Goal: Communication & Community: Ask a question

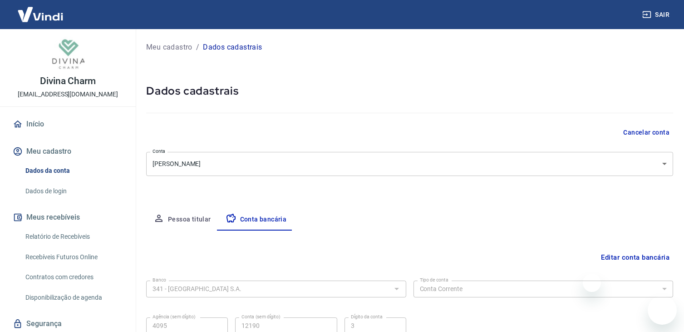
select select "1"
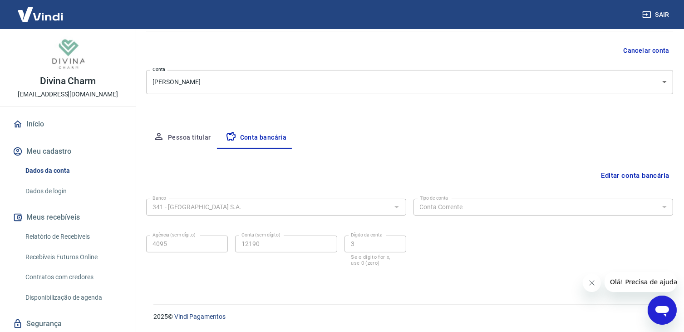
scroll to position [29, 0]
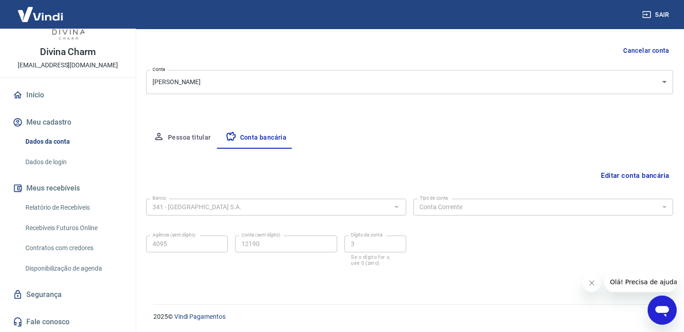
click at [661, 313] on icon "Abrir janela de mensagens" at bounding box center [662, 309] width 16 height 16
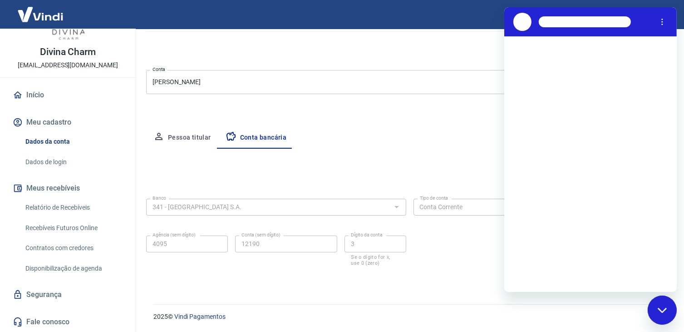
scroll to position [0, 0]
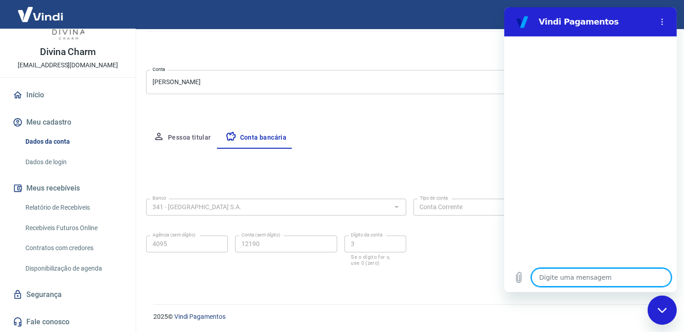
type textarea "o"
type textarea "x"
type textarea "ol"
type textarea "x"
type textarea "olá"
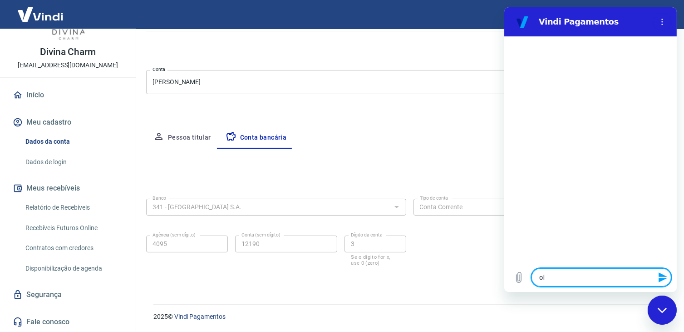
type textarea "x"
type textarea "olá"
type textarea "x"
type textarea "olá"
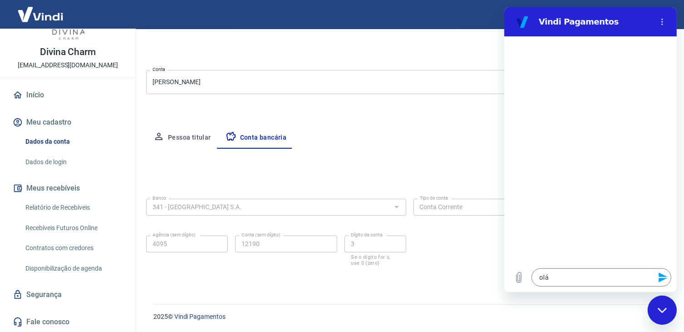
click at [666, 272] on icon "Enviar mensagem" at bounding box center [663, 277] width 11 height 11
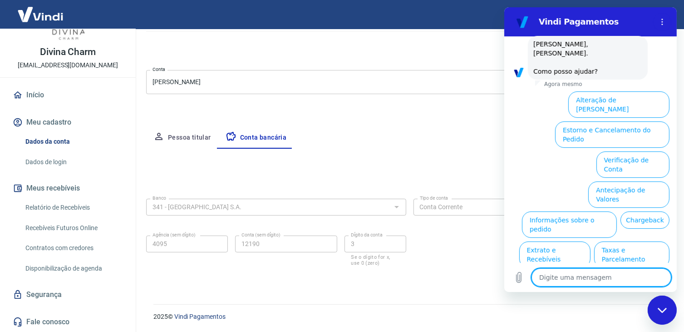
scroll to position [53, 0]
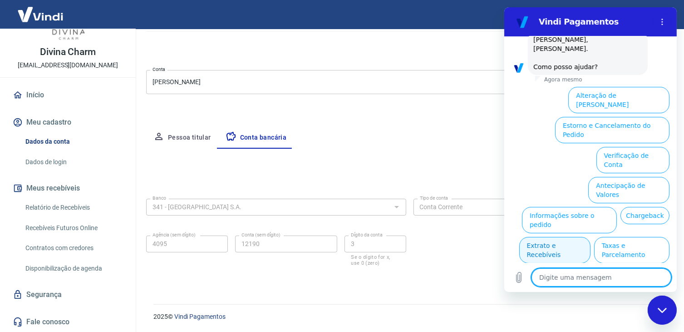
click at [590, 237] on button "Extrato e Recebíveis" at bounding box center [554, 250] width 71 height 26
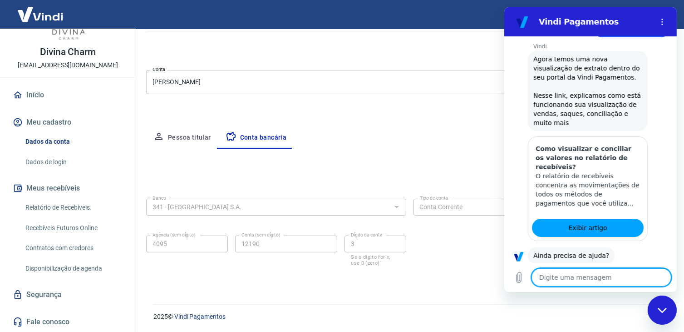
scroll to position [135, 0]
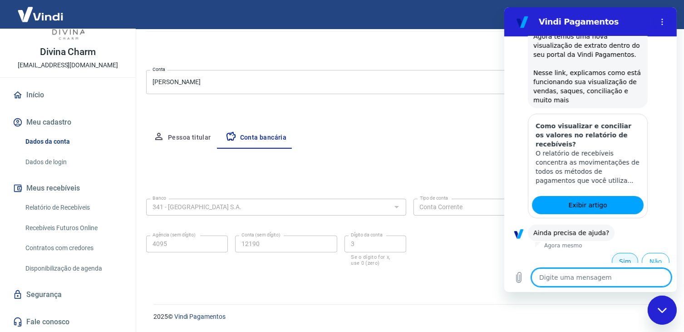
click at [626, 252] on button "Sim" at bounding box center [625, 260] width 26 height 17
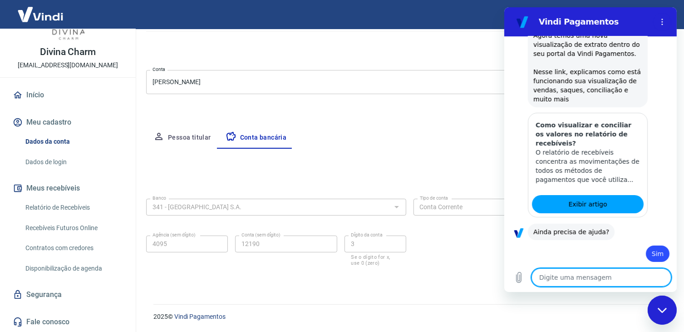
type textarea "x"
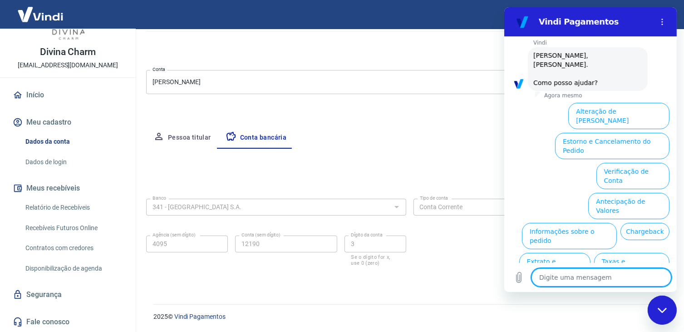
scroll to position [371, 0]
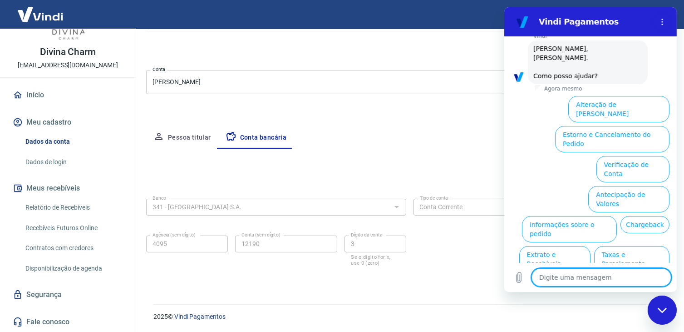
type textarea "f"
type textarea "x"
type textarea "fa"
type textarea "x"
type textarea "fal"
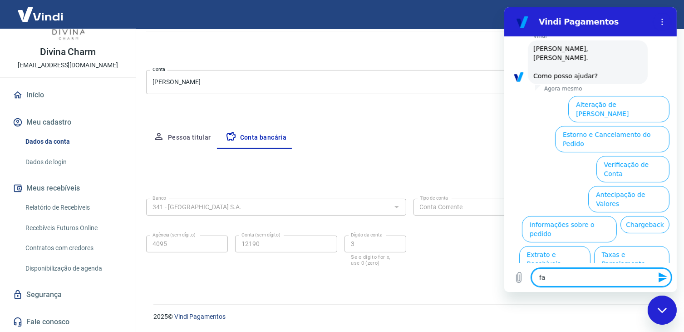
type textarea "x"
type textarea "fala"
type textarea "x"
type textarea "falar"
type textarea "x"
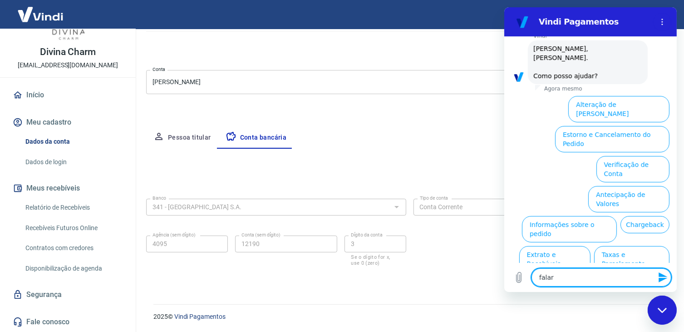
type textarea "falar"
type textarea "x"
type textarea "falar c"
type textarea "x"
type textarea "falar co"
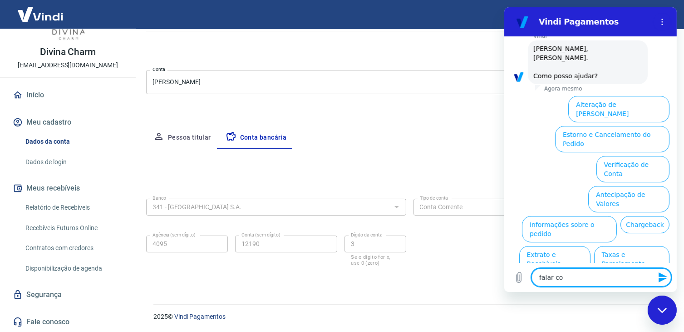
type textarea "x"
type textarea "falar com"
type textarea "x"
type textarea "falar com"
type textarea "x"
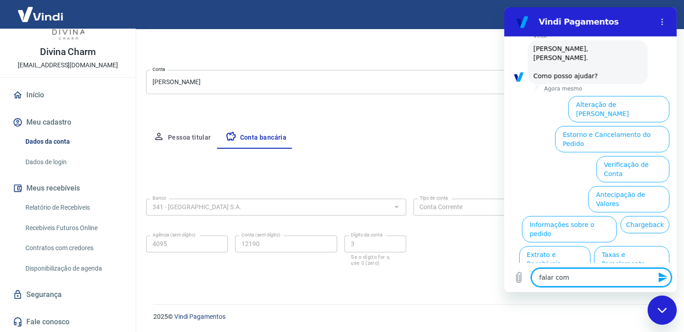
type textarea "falar com a"
type textarea "x"
type textarea "falar com at"
type textarea "x"
type textarea "falar com ate"
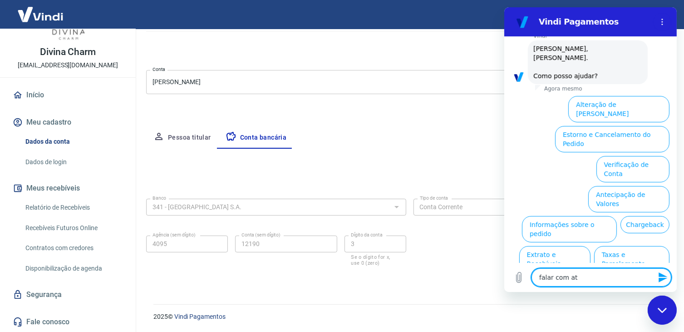
type textarea "x"
type textarea "falar com [GEOGRAPHIC_DATA]"
type textarea "x"
type textarea "falar com atend"
type textarea "x"
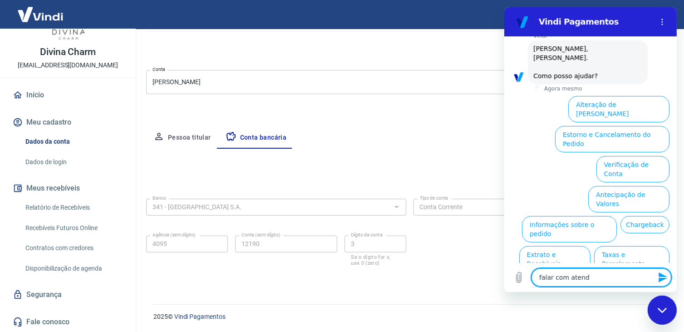
type textarea "falar com atende"
type textarea "x"
type textarea "falar com atenden"
type textarea "x"
type textarea "falar com atendent"
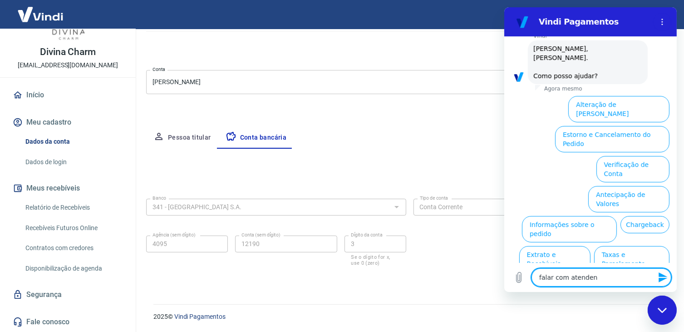
type textarea "x"
type textarea "falar com atendente"
type textarea "x"
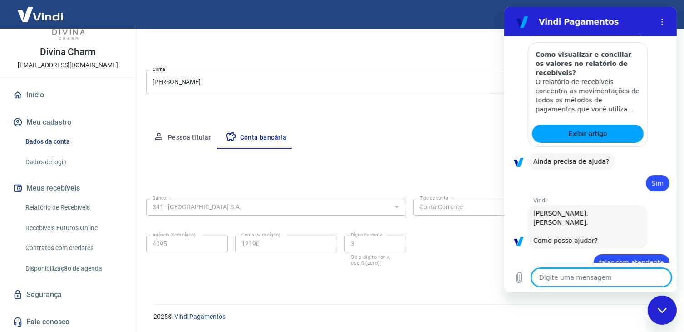
type textarea "x"
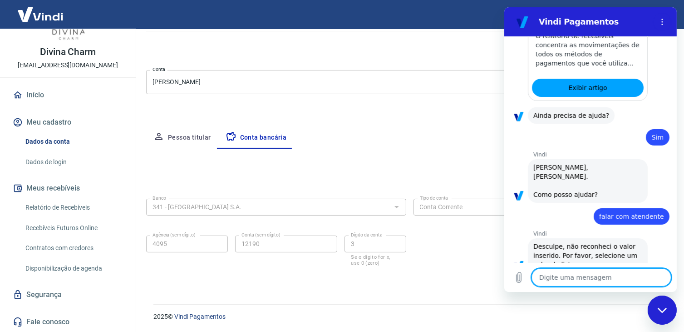
scroll to position [254, 0]
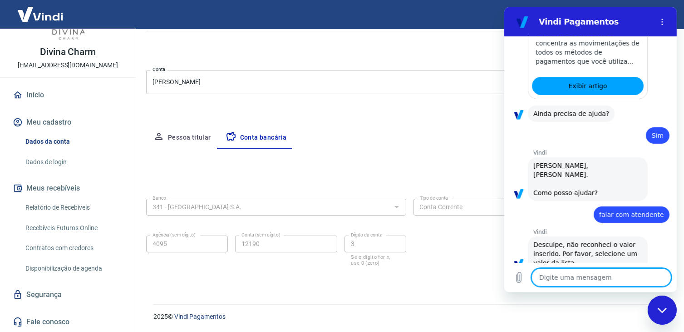
type textarea "a"
type textarea "x"
type textarea "at"
type textarea "x"
type textarea "ate"
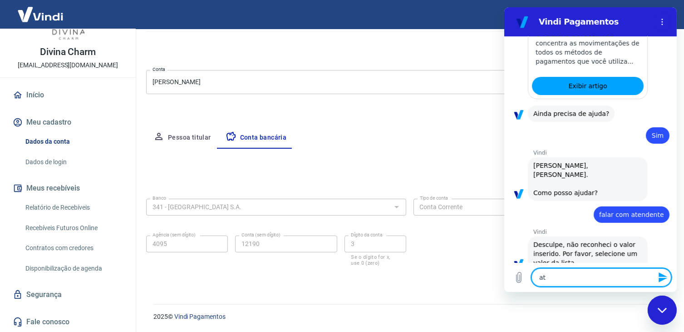
type textarea "x"
type textarea "aten"
type textarea "x"
type textarea "atend"
type textarea "x"
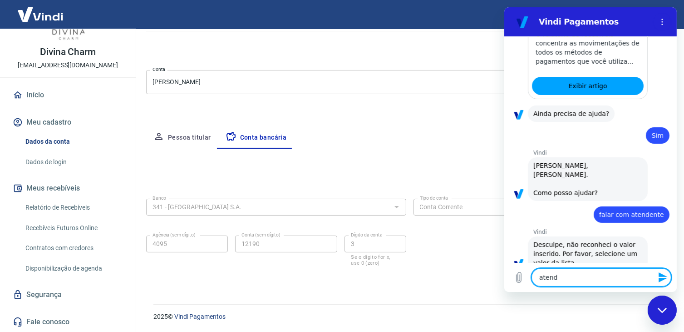
type textarea "atende"
type textarea "x"
type textarea "atenden"
type textarea "x"
type textarea "atendent"
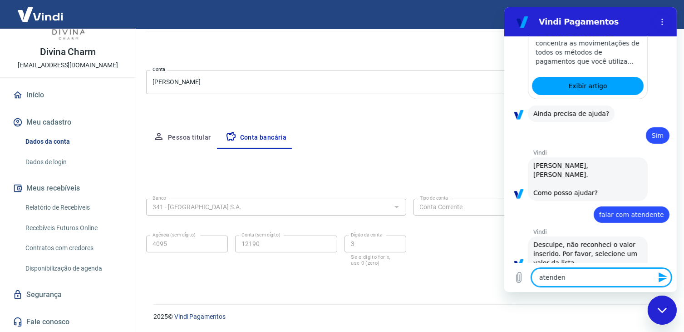
type textarea "x"
type textarea "atendente"
type textarea "x"
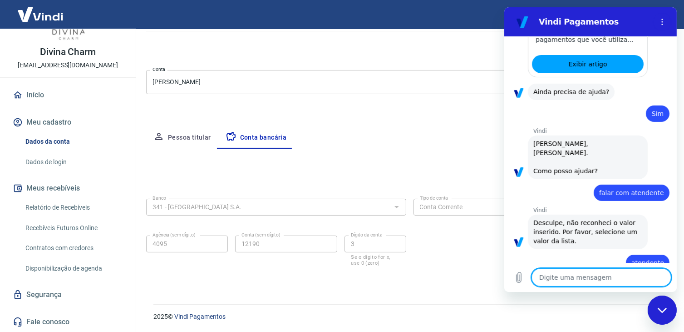
type textarea "x"
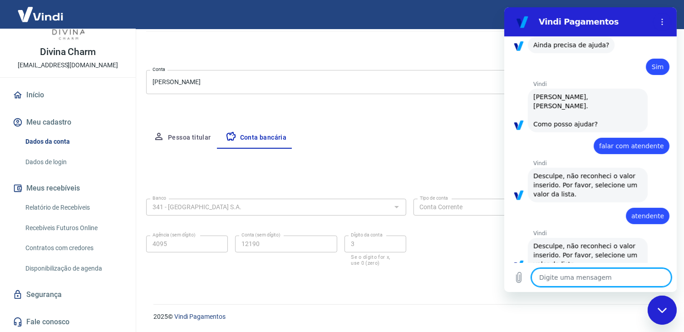
scroll to position [325, 0]
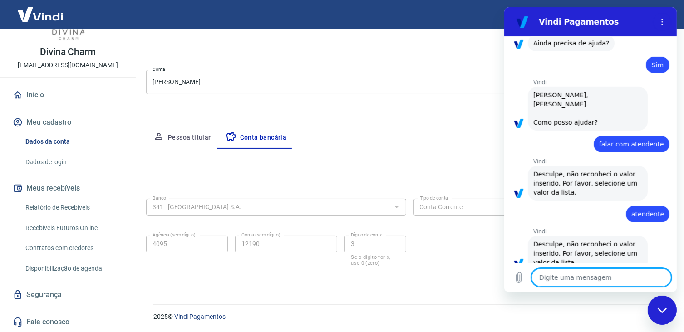
type textarea "a"
type textarea "x"
type textarea "at"
type textarea "x"
type textarea "ate"
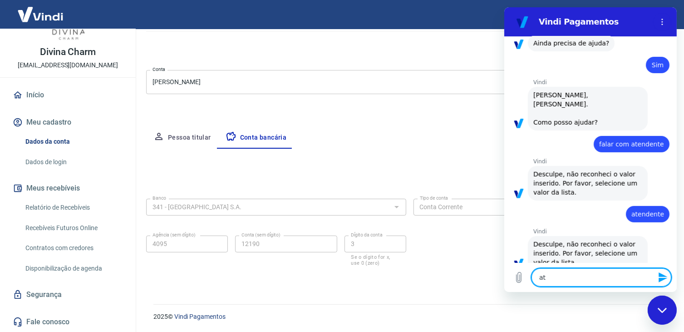
type textarea "x"
type textarea "aten"
type textarea "x"
type textarea "atend"
type textarea "x"
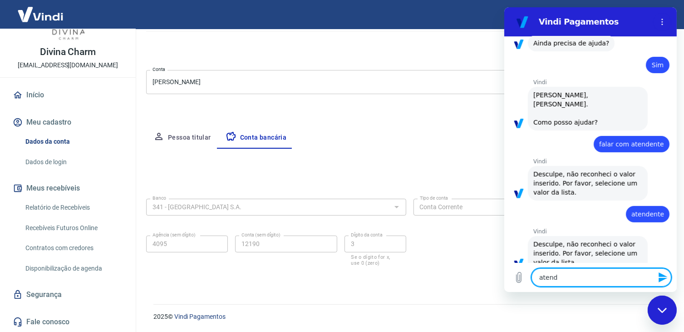
type textarea "atende"
type textarea "x"
type textarea "atenden"
type textarea "x"
type textarea "atendent"
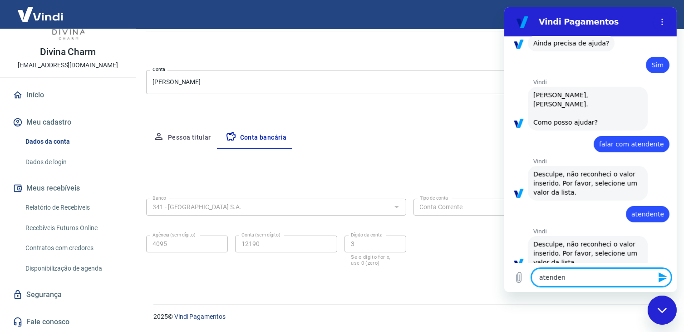
type textarea "x"
type textarea "atendente"
type textarea "x"
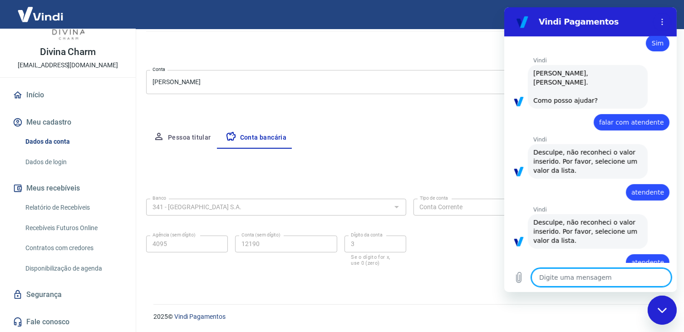
type textarea "x"
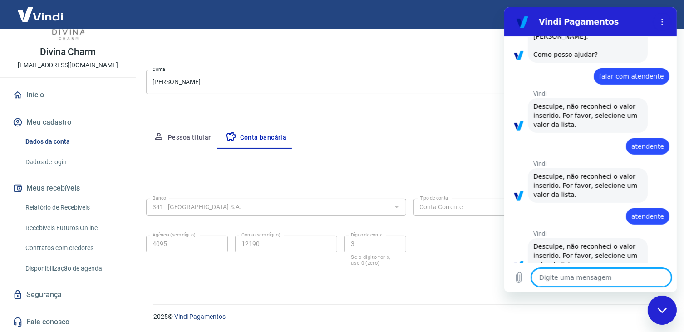
scroll to position [394, 0]
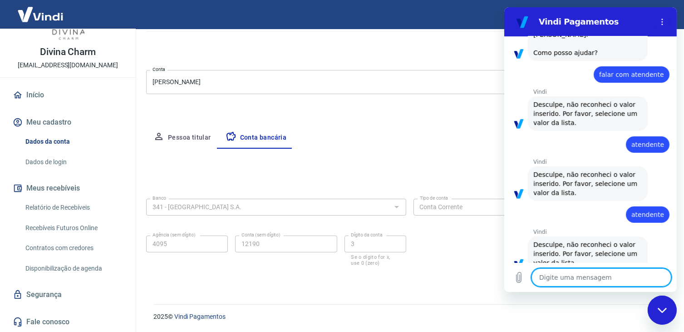
type textarea "a"
type textarea "x"
type textarea "at"
type textarea "x"
type textarea "ate"
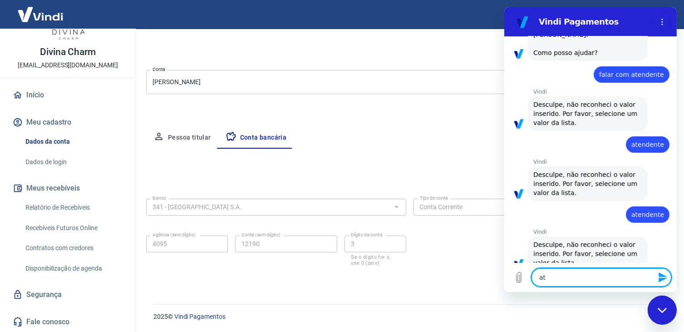
type textarea "x"
type textarea "aten"
type textarea "x"
type textarea "atend"
type textarea "x"
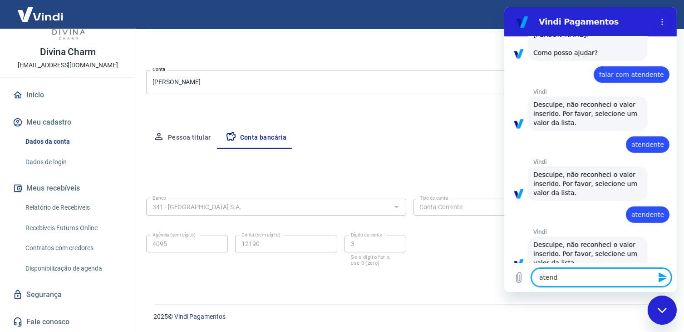
type textarea "atende"
type textarea "x"
type textarea "atenden"
type textarea "x"
type textarea "atendent"
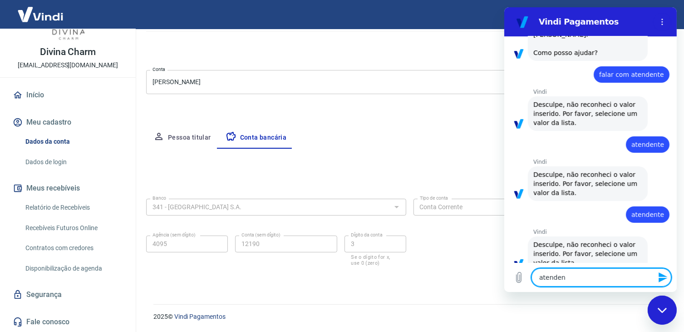
type textarea "x"
type textarea "atendente"
type textarea "x"
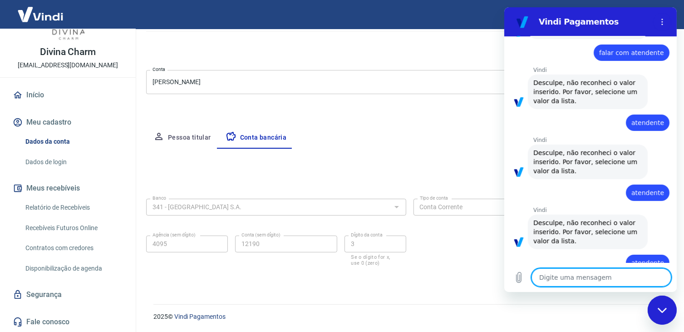
type textarea "x"
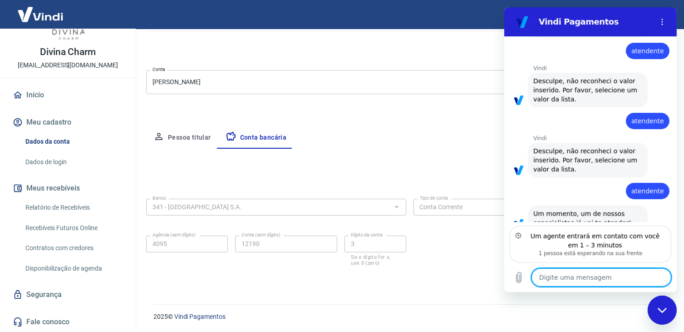
scroll to position [489, 0]
type textarea "o"
type textarea "x"
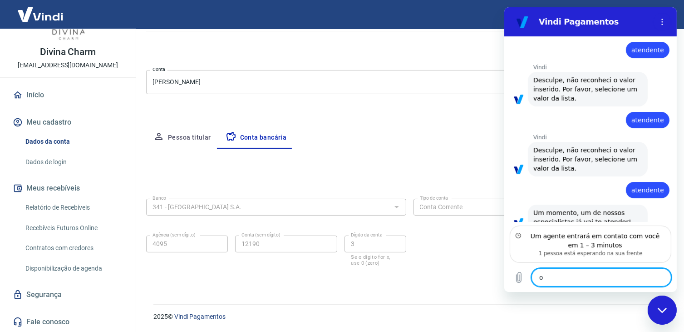
type textarea "ol"
type textarea "x"
type textarea "olá"
type textarea "x"
type textarea "olá"
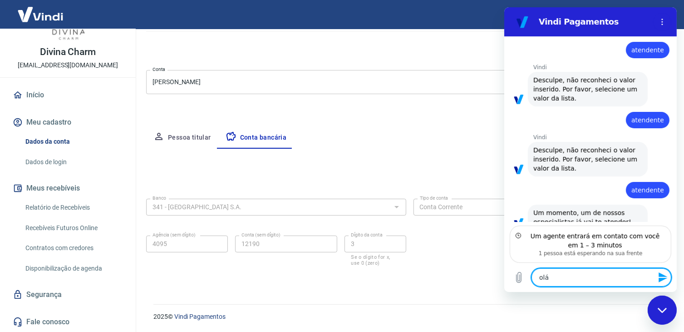
type textarea "x"
type textarea "olá p"
type textarea "x"
type textarea "olá pr"
type textarea "x"
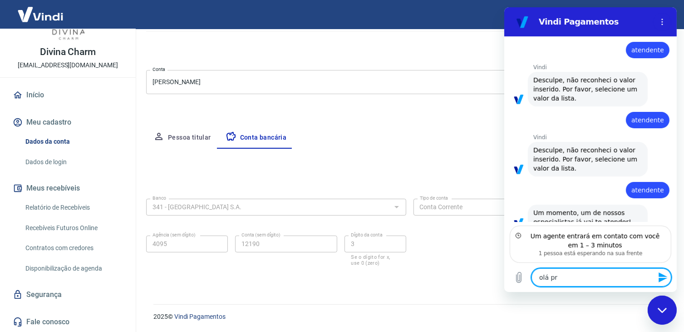
type textarea "olá pre"
type textarea "x"
type textarea "olá prec"
type textarea "x"
type textarea "olá preci"
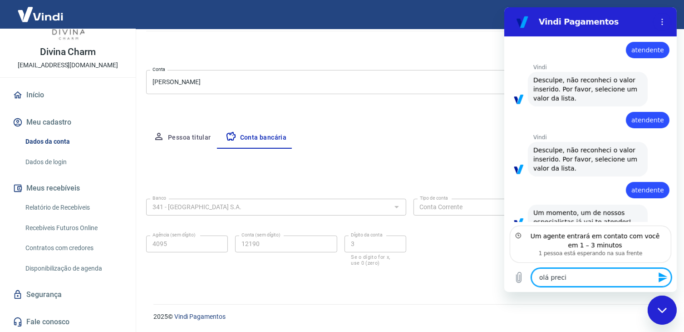
type textarea "x"
type textarea "olá precis"
type textarea "x"
type textarea "olá preciso"
type textarea "x"
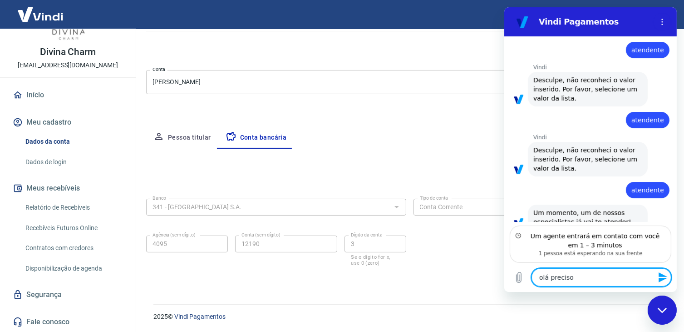
type textarea "olá preciso"
type textarea "x"
type textarea "olá preciso d"
type textarea "x"
type textarea "olá preciso de"
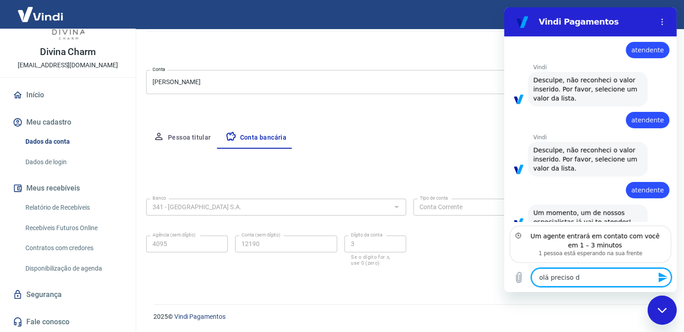
type textarea "x"
type textarea "olá preciso de"
type textarea "x"
type textarea "olá preciso de a"
type textarea "x"
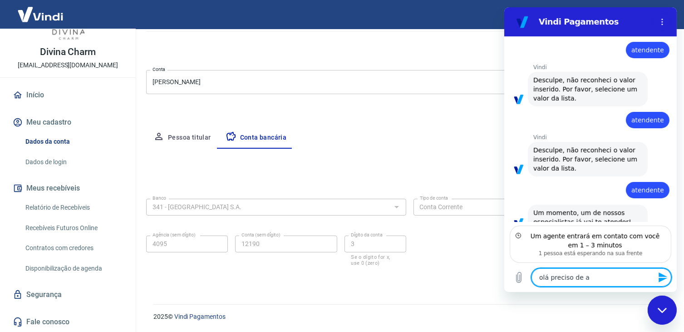
type textarea "olá preciso de aj"
type textarea "x"
type textarea "olá preciso de aju"
type textarea "x"
type textarea "olá preciso de ajud"
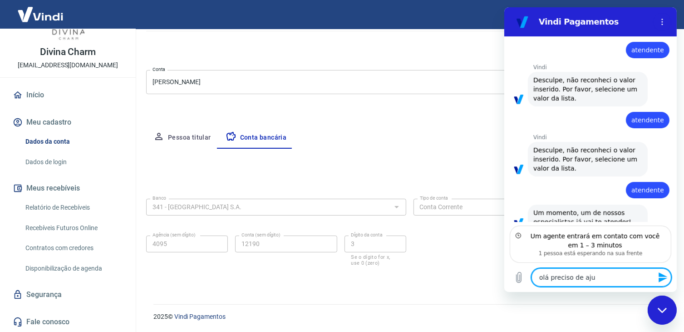
type textarea "x"
type textarea "olá preciso de ajuda"
type textarea "x"
type textarea "olá preciso de ajuda"
type textarea "x"
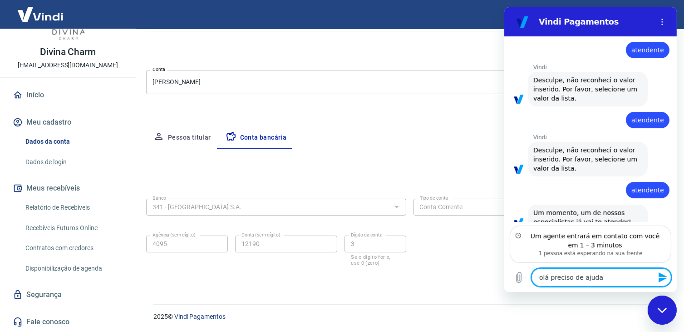
type textarea "olá preciso de ajuda c"
type textarea "x"
type textarea "olá preciso de ajuda co"
type textarea "x"
type textarea "olá preciso de ajuda com"
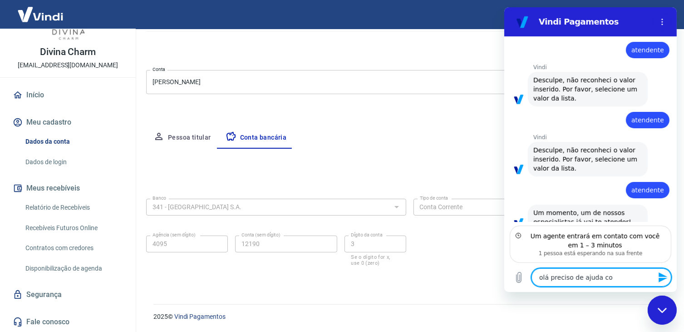
type textarea "x"
type textarea "olá preciso de ajuda com"
type textarea "x"
type textarea "olá preciso de ajuda com o"
type textarea "x"
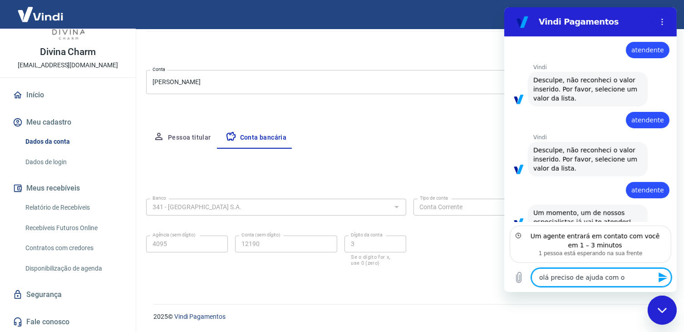
type textarea "olá preciso de ajuda com o"
type textarea "x"
type textarea "olá preciso de ajuda com o c"
type textarea "x"
type textarea "olá preciso de ajuda com o ca"
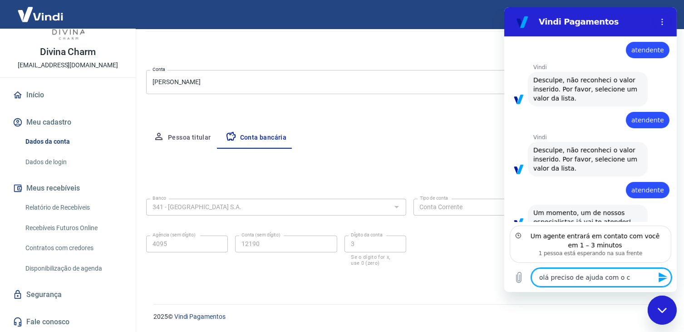
type textarea "x"
type textarea "olá preciso de ajuda com o cas"
type textarea "x"
type textarea "olá preciso de ajuda com o caso"
type textarea "x"
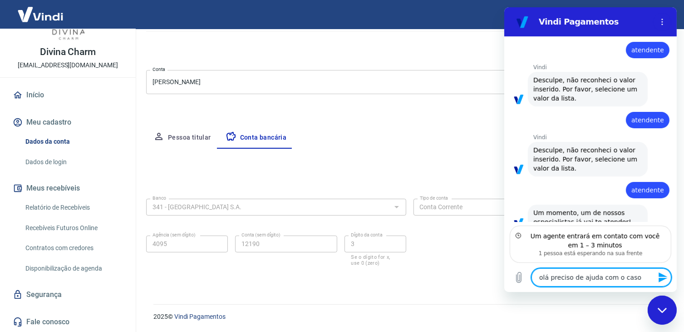
type textarea "olá preciso de ajuda com o caso"
type textarea "x"
type textarea "olá preciso de ajuda com o caso"
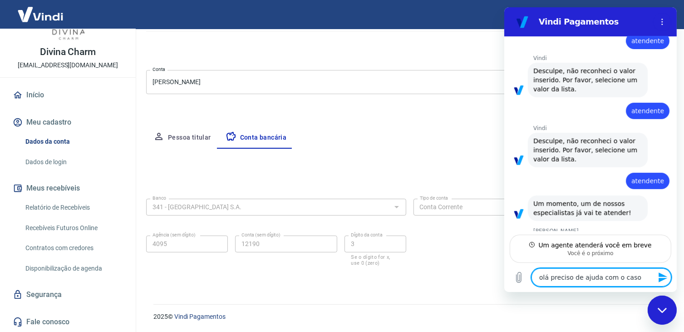
scroll to position [497, 0]
type textarea "x"
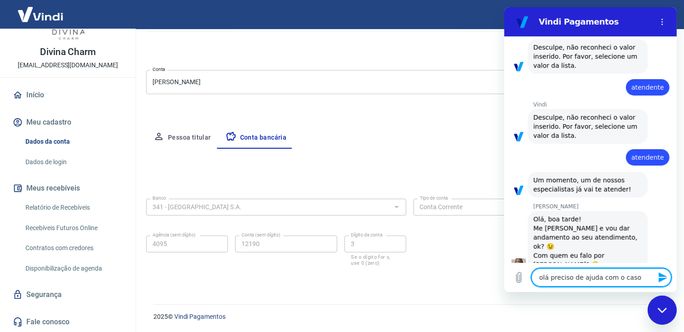
scroll to position [523, 0]
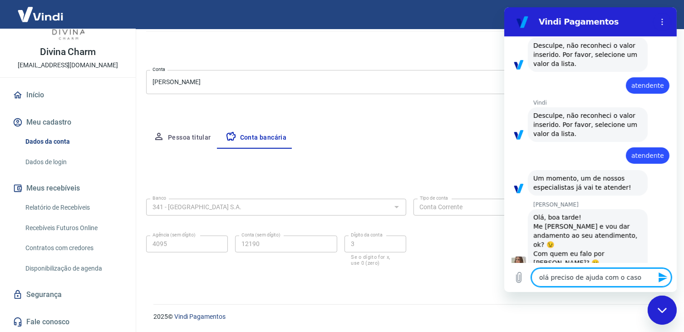
paste textarea "#1690191"
type textarea "olá preciso de ajuda com o caso #1690191"
type textarea "x"
type textarea "olá preciso de ajuda com o caso #1690191"
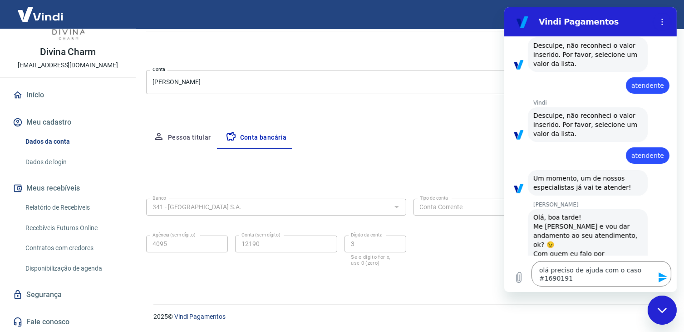
click at [664, 277] on icon "Enviar mensagem" at bounding box center [663, 277] width 11 height 11
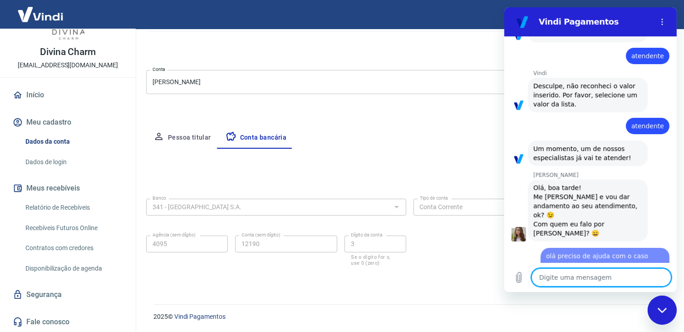
type textarea "x"
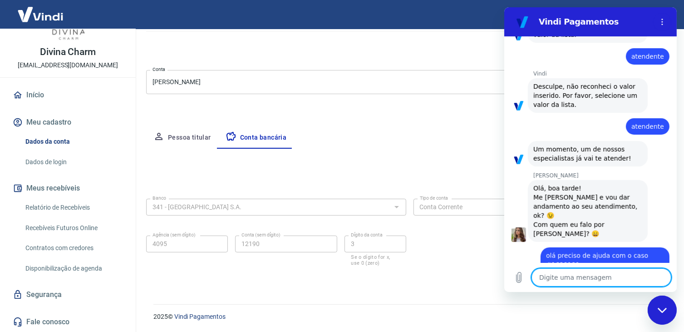
scroll to position [554, 0]
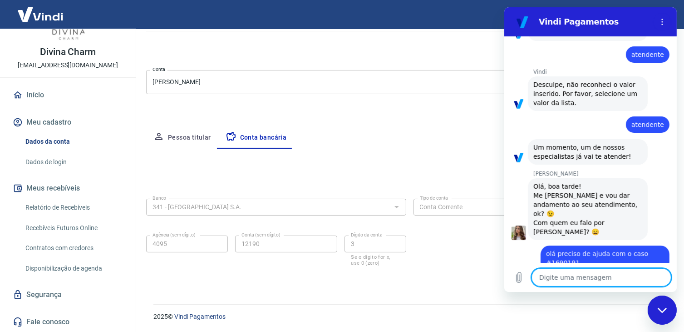
type textarea "s"
type textarea "x"
type textarea "so"
type textarea "x"
type textarea "sou"
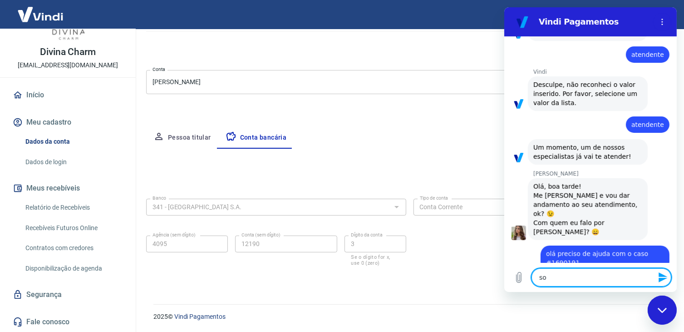
type textarea "x"
type textarea "sou"
type textarea "x"
type textarea "sou S"
type textarea "x"
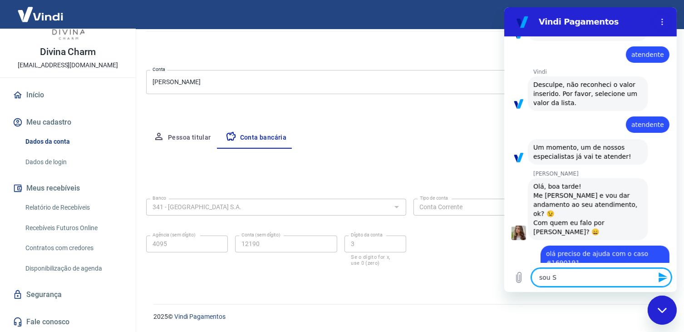
type textarea "sou Si"
type textarea "x"
type textarea "sou Sil"
type textarea "x"
type textarea "sou Silv"
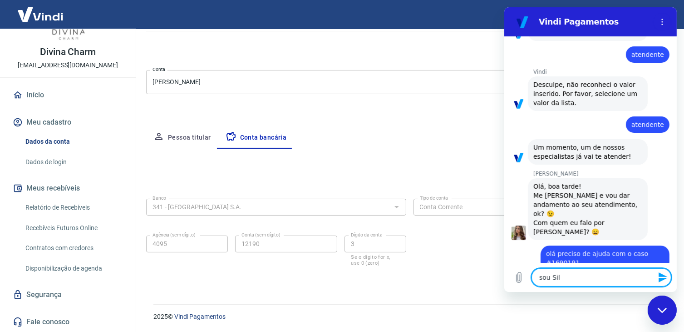
type textarea "x"
type textarea "[PERSON_NAME]"
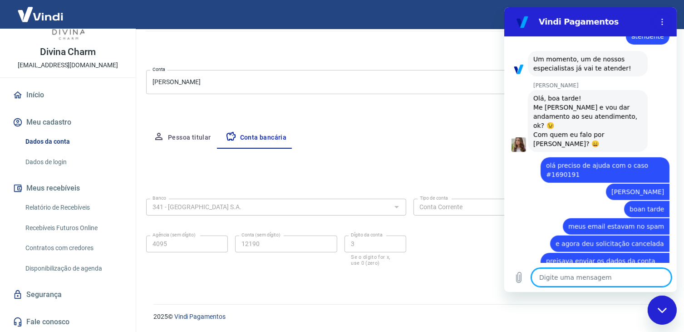
scroll to position [650, 0]
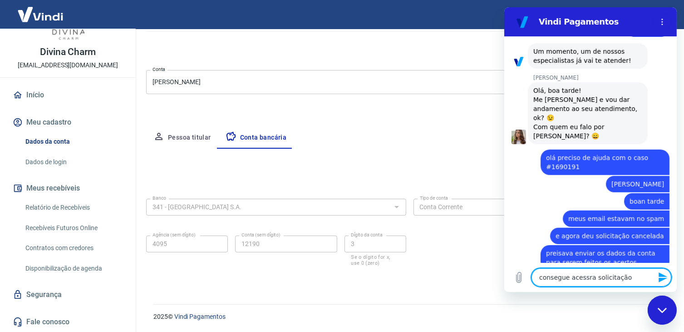
paste textarea "#1690191"
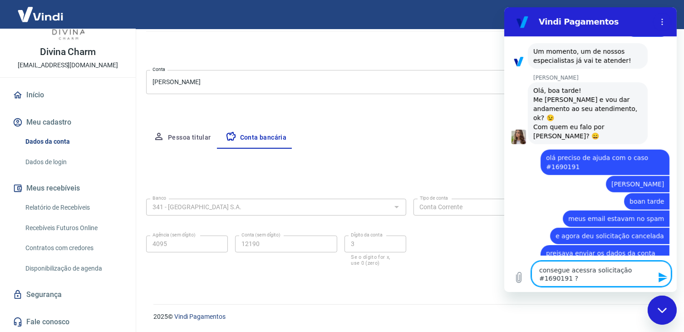
click at [662, 278] on icon "Enviar mensagem" at bounding box center [662, 277] width 9 height 10
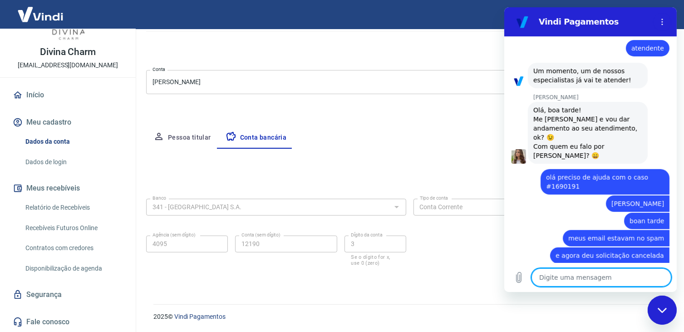
scroll to position [676, 0]
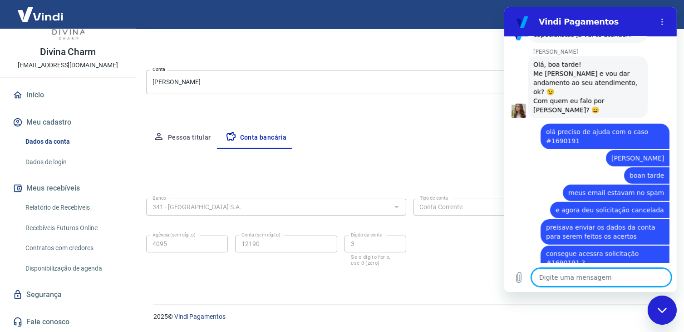
click at [45, 205] on link "Relatório de Recebíveis" at bounding box center [73, 207] width 103 height 19
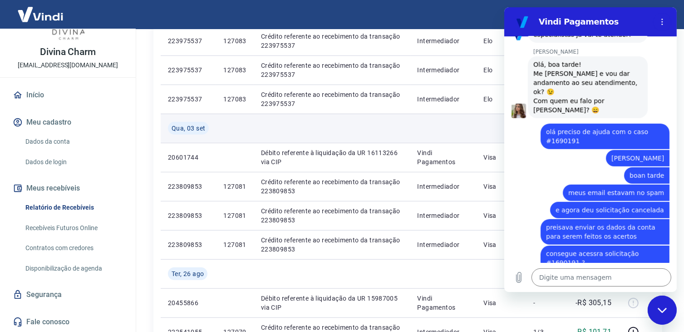
scroll to position [548, 0]
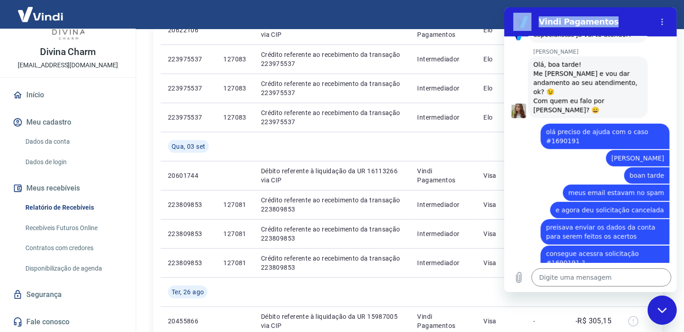
drag, startPoint x: 624, startPoint y: 18, endPoint x: 423, endPoint y: 50, distance: 203.7
click at [504, 50] on html "Vindi Pagamentos 17:02 diz: olá Enviado · 17:02 [PERSON_NAME] diz: [PERSON_NAME…" at bounding box center [590, 149] width 173 height 284
click at [480, 13] on div "Sair" at bounding box center [342, 14] width 684 height 29
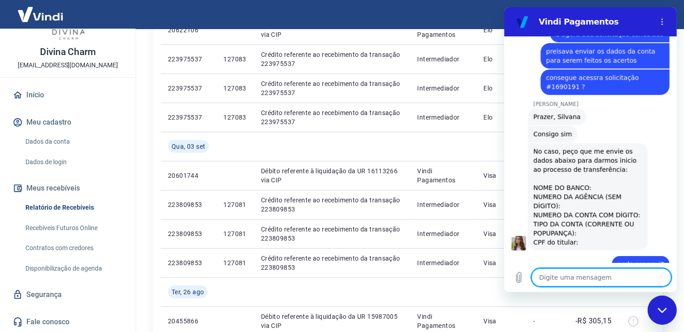
scroll to position [853, 0]
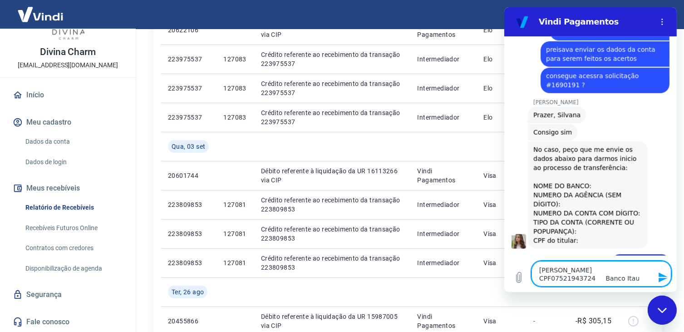
click at [593, 275] on textarea "[PERSON_NAME] CPF07521943724 Banco Itau" at bounding box center [601, 273] width 140 height 25
click at [598, 279] on textarea "[PERSON_NAME] CPF07521943724 Banco Itau" at bounding box center [601, 273] width 140 height 25
click at [597, 278] on textarea "[PERSON_NAME] CPF07521943724 Banco Itau" at bounding box center [601, 273] width 140 height 25
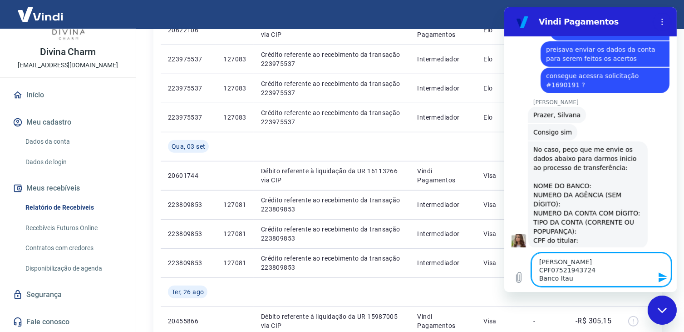
click at [584, 282] on textarea "[PERSON_NAME] CPF07521943724 Banco Itau" at bounding box center [601, 269] width 140 height 34
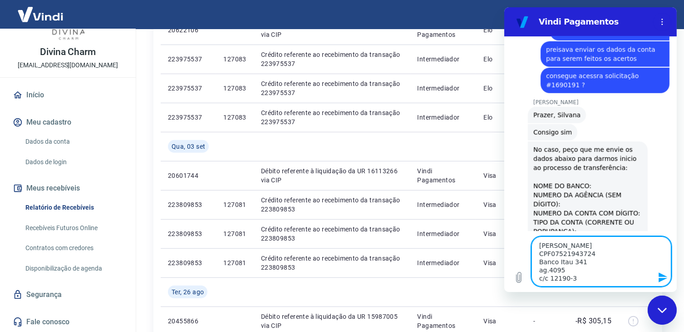
click at [547, 277] on textarea "[PERSON_NAME] CPF07521943724 Banco Itau 341 ag.4095 c/c 12190-3" at bounding box center [601, 261] width 140 height 50
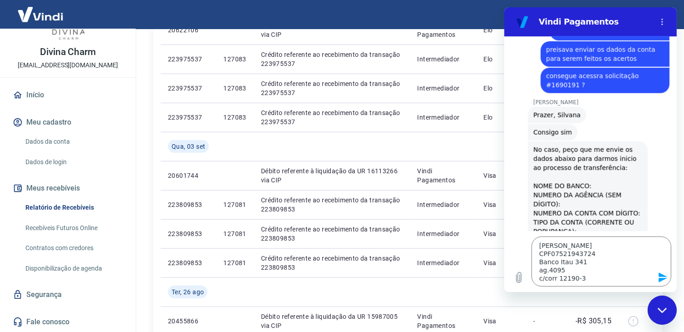
click at [666, 277] on icon "Enviar mensagem" at bounding box center [663, 277] width 11 height 11
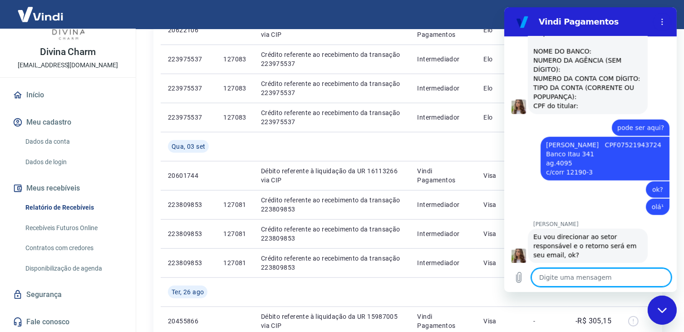
scroll to position [990, 0]
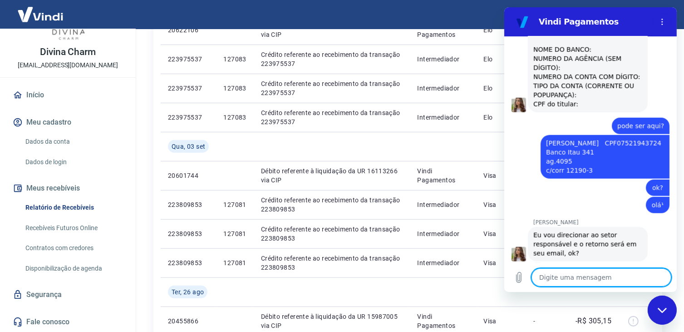
click at [559, 275] on textarea at bounding box center [601, 277] width 140 height 18
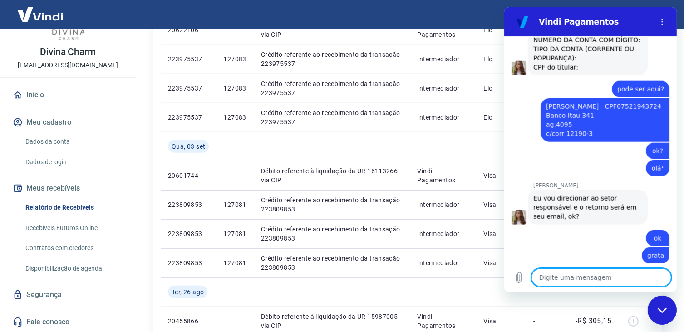
scroll to position [1028, 0]
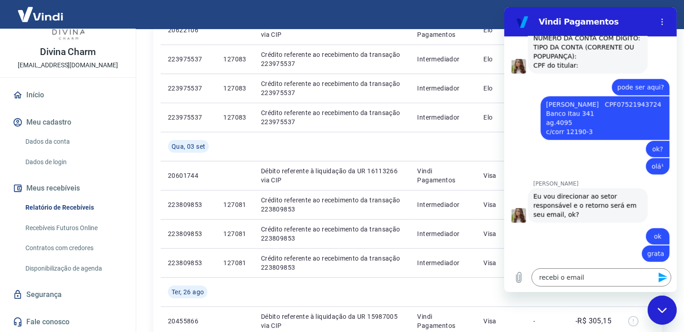
click at [663, 278] on icon "Enviar mensagem" at bounding box center [662, 277] width 9 height 10
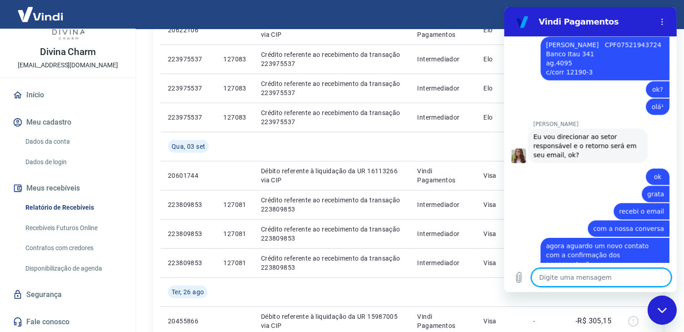
scroll to position [1089, 0]
